Goal: Entertainment & Leisure: Consume media (video, audio)

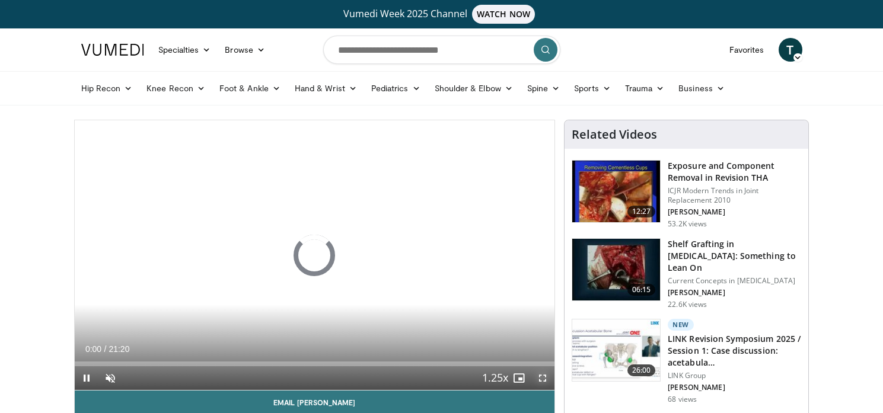
click at [542, 379] on span "Video Player" at bounding box center [543, 378] width 24 height 24
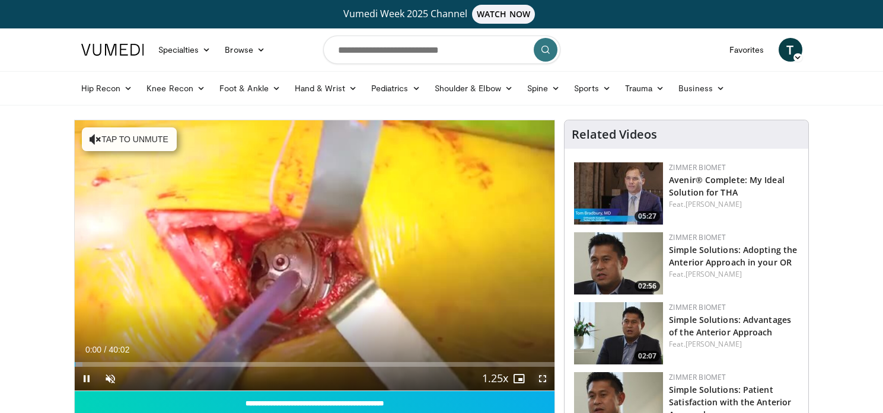
click at [541, 377] on span "Video Player" at bounding box center [543, 379] width 24 height 24
